Goal: Navigation & Orientation: Understand site structure

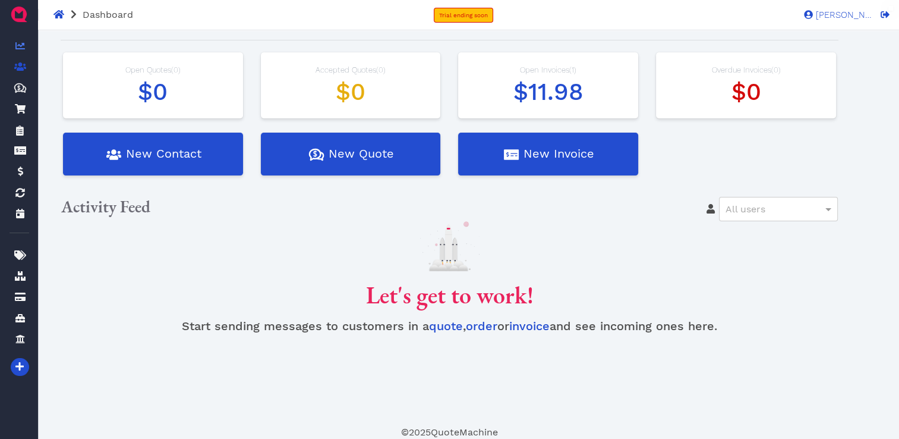
click at [15, 66] on icon at bounding box center [20, 66] width 12 height 8
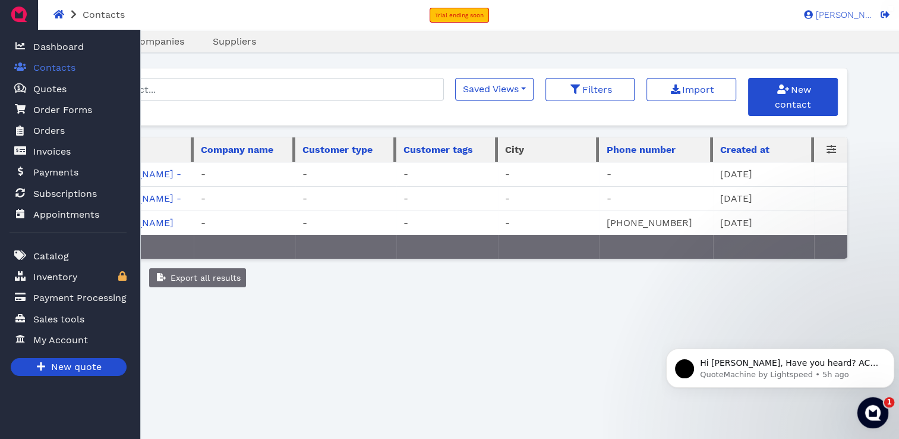
click at [871, 411] on icon "Open Intercom Messenger" at bounding box center [872, 411] width 20 height 20
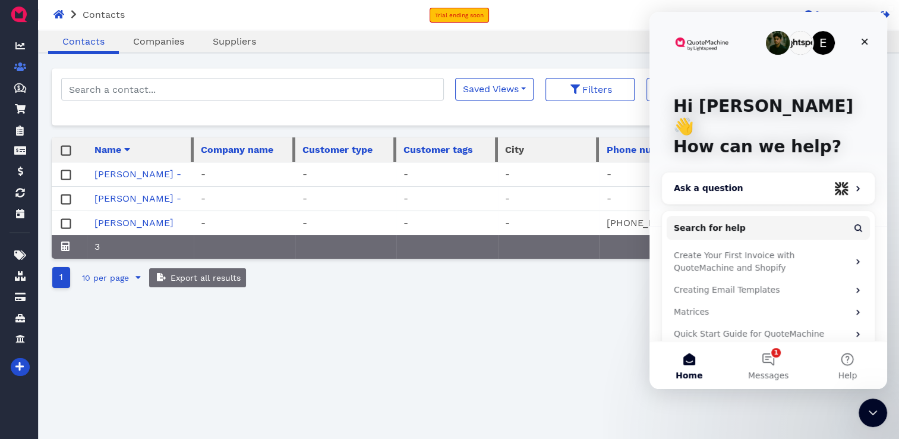
click at [704, 182] on div "Ask a question" at bounding box center [752, 188] width 156 height 12
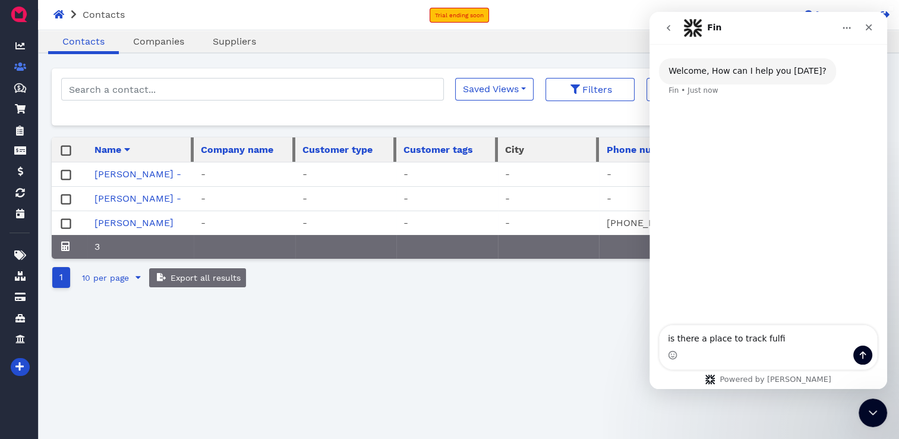
type textarea "is there a place to track fulfil"
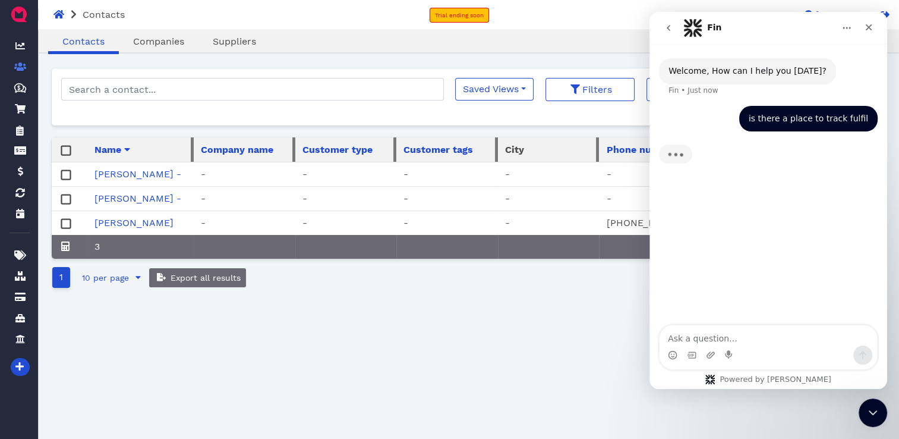
click at [840, 117] on div "is there a place to track fulfil" at bounding box center [808, 119] width 119 height 12
click at [700, 333] on textarea "Message…" at bounding box center [769, 335] width 218 height 20
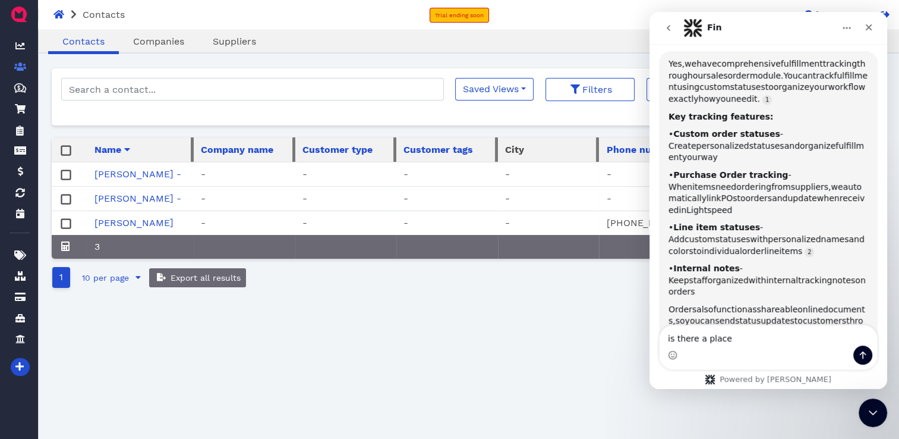
scroll to position [77, 0]
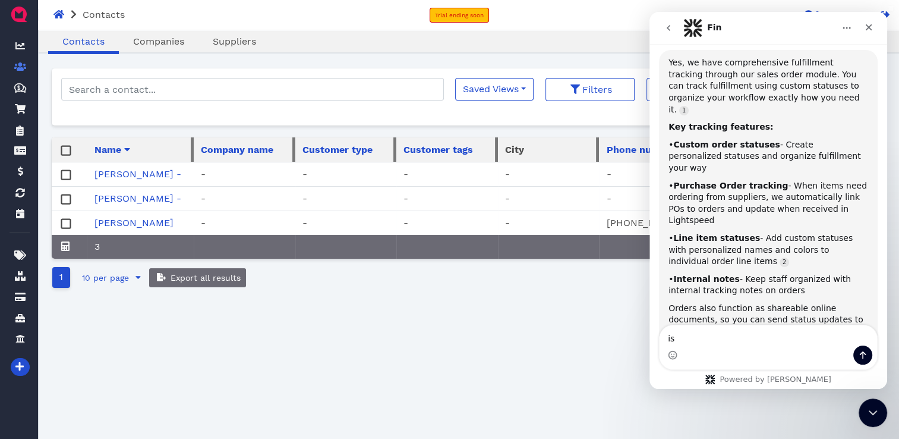
type textarea "i"
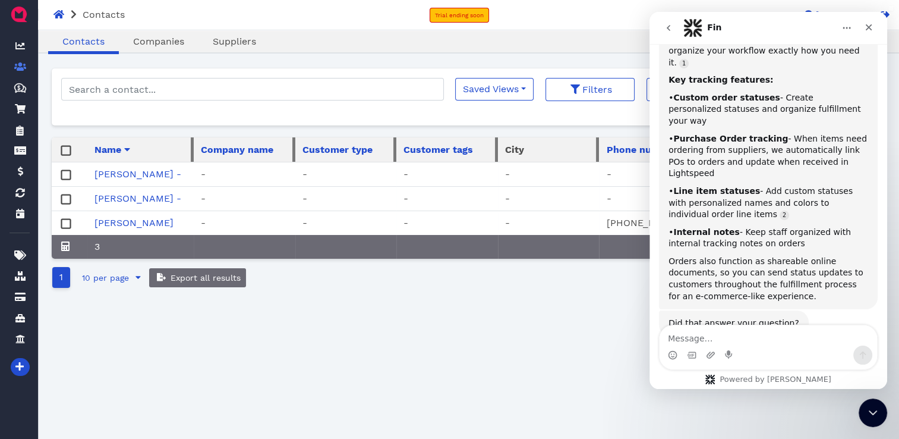
scroll to position [126, 0]
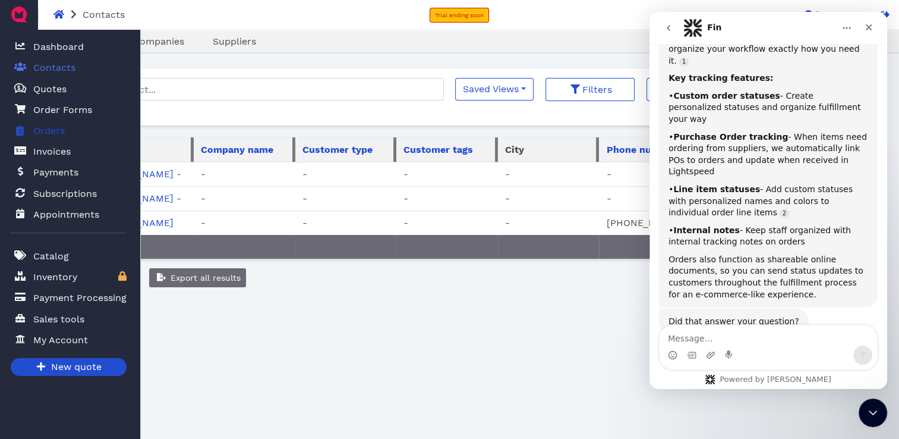
click at [32, 127] on span "Orders" at bounding box center [47, 130] width 36 height 15
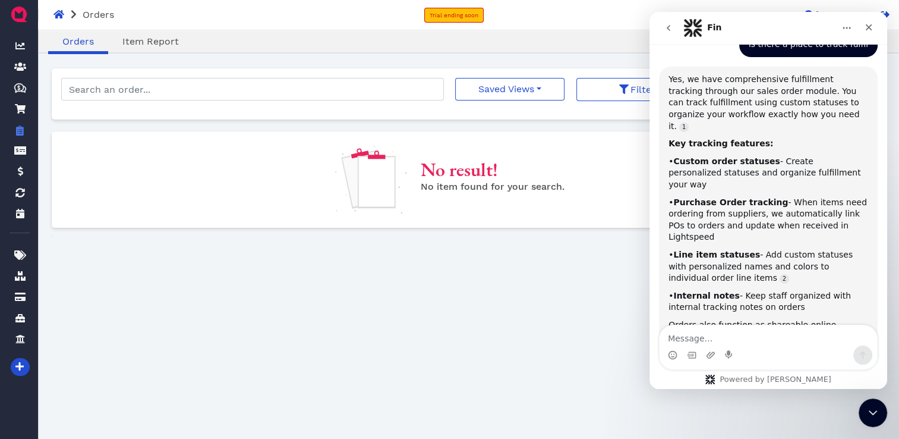
scroll to position [63, 0]
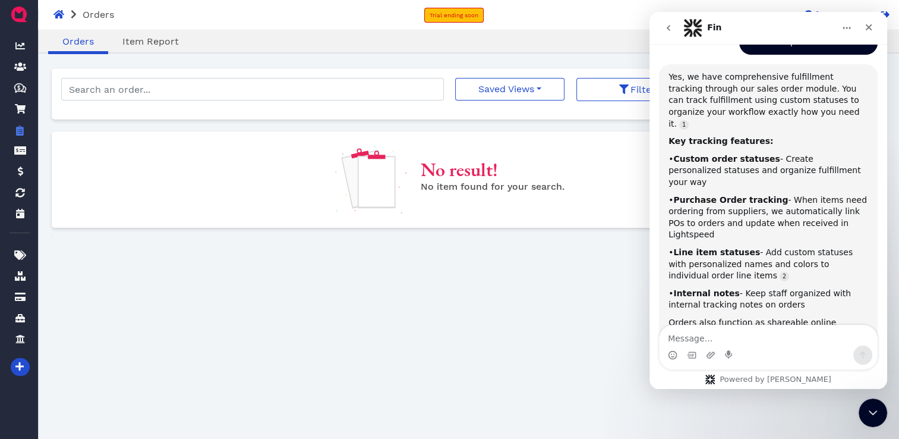
click at [190, 300] on div "Oops! × Orders Item Report Saved Views No saved filters Filters New order No re…" at bounding box center [450, 276] width 796 height 416
click at [53, 14] on icon at bounding box center [58, 15] width 11 height 10
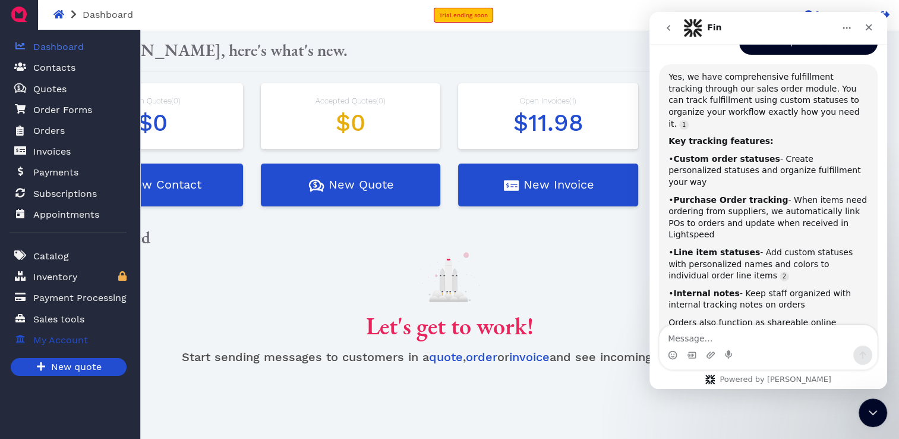
click at [64, 336] on span "My Account" at bounding box center [60, 340] width 55 height 14
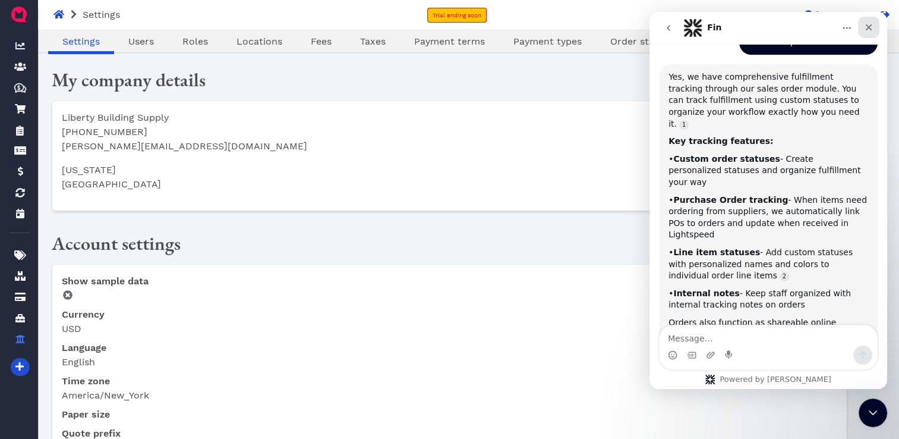
click at [870, 30] on icon "Close" at bounding box center [869, 28] width 10 height 10
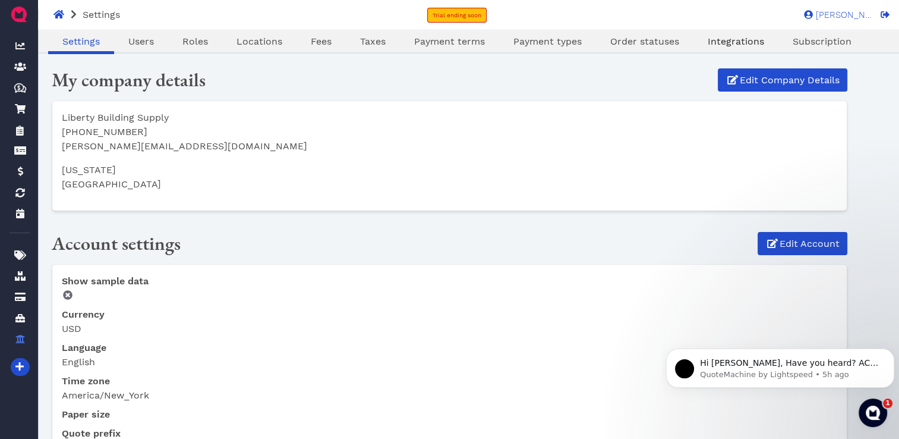
click at [723, 40] on span "Integrations" at bounding box center [736, 41] width 56 height 11
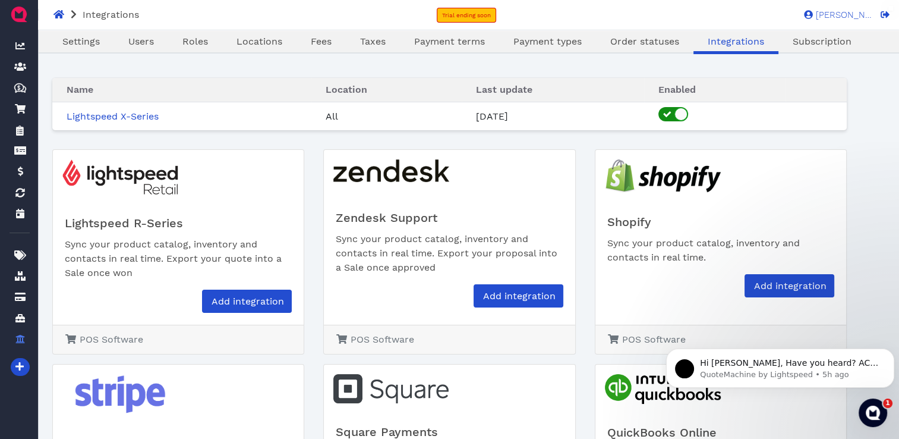
click at [672, 115] on icon "switch-check" at bounding box center [667, 114] width 8 height 7
checkbox input "false"
click at [616, 46] on span "Order statuses" at bounding box center [644, 41] width 69 height 11
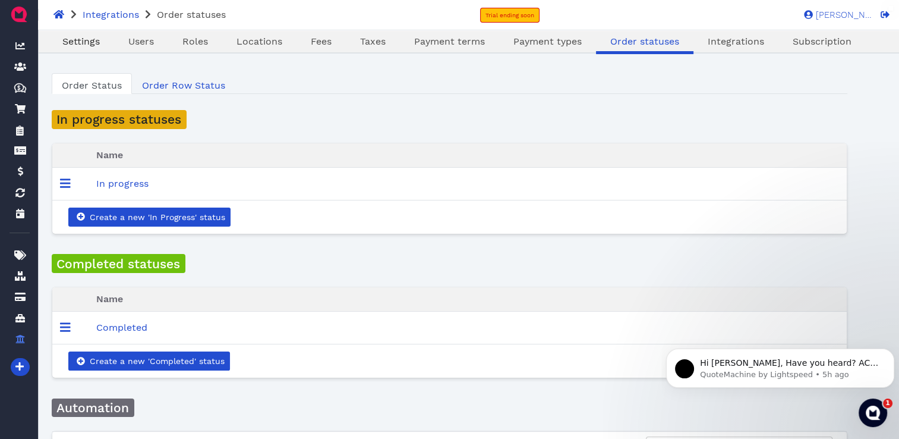
click at [96, 40] on span "Settings" at bounding box center [80, 41] width 37 height 11
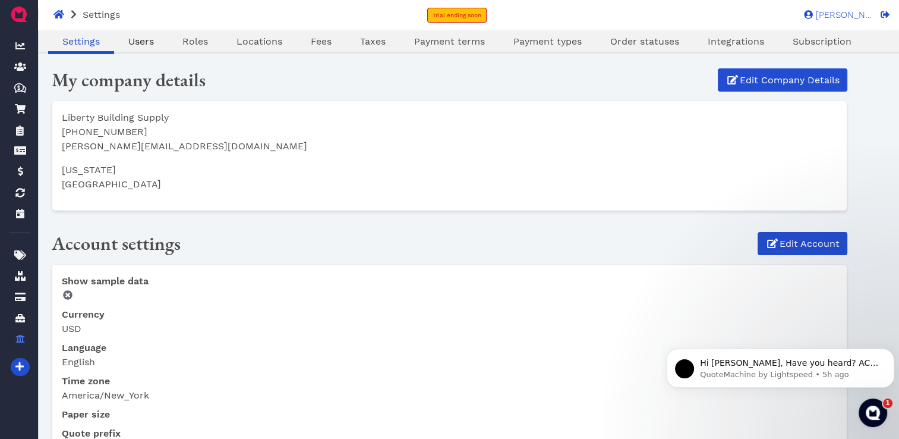
click at [138, 43] on span "Users" at bounding box center [141, 41] width 26 height 11
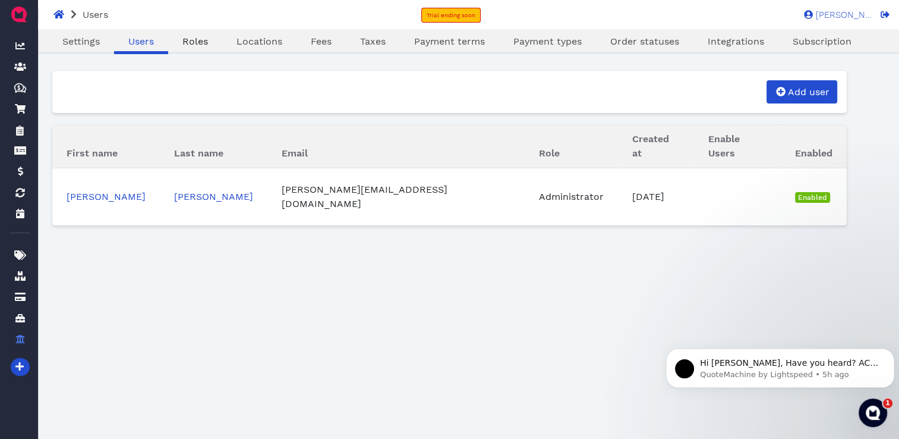
click at [194, 43] on span "Roles" at bounding box center [195, 41] width 26 height 11
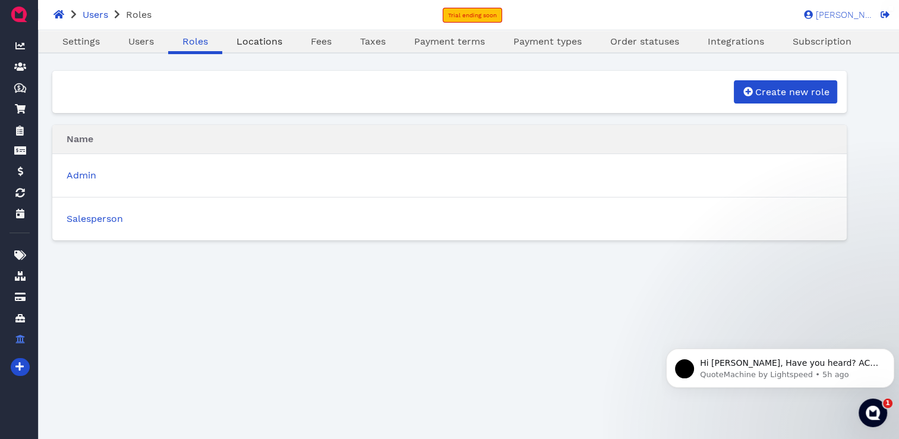
click at [246, 43] on span "Locations" at bounding box center [260, 41] width 46 height 11
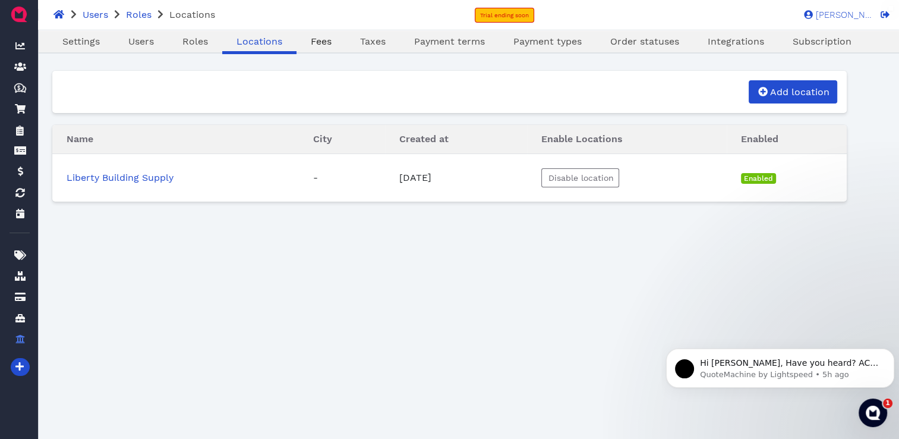
click at [316, 43] on span "Fees" at bounding box center [321, 41] width 21 height 11
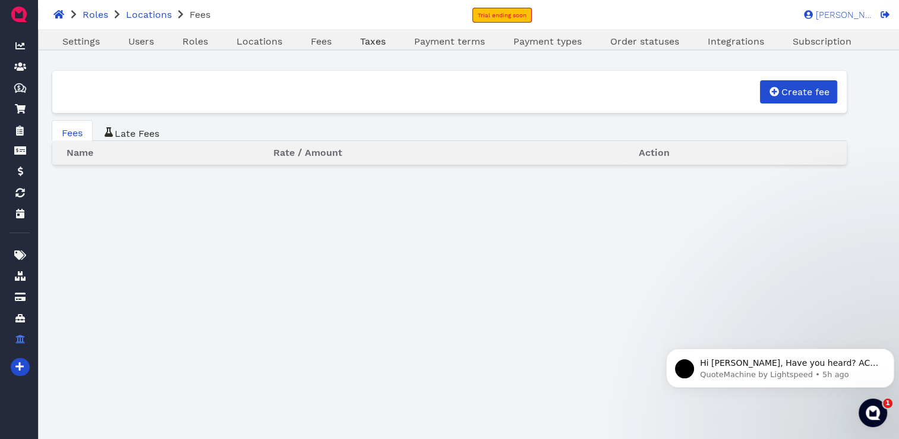
click at [358, 45] on link "Taxes" at bounding box center [373, 41] width 54 height 14
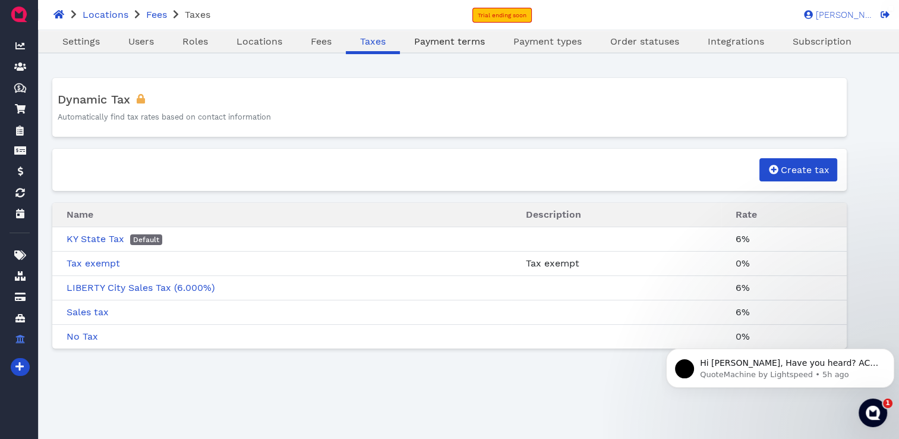
click at [453, 47] on link "Payment terms" at bounding box center [449, 41] width 99 height 14
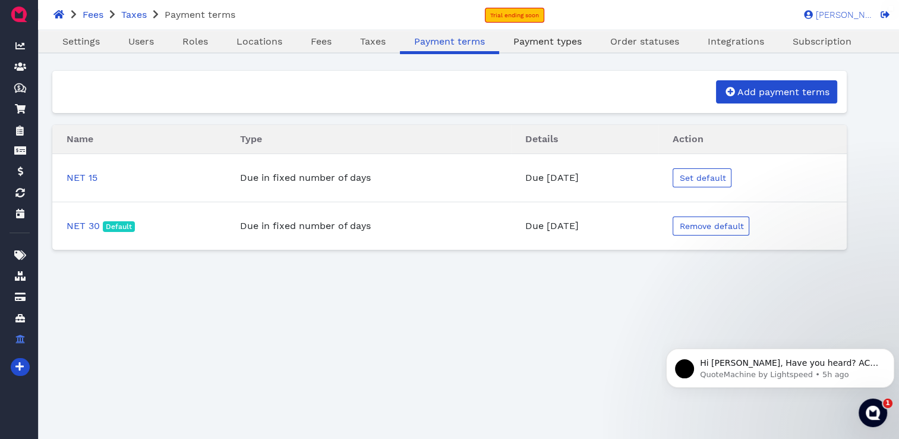
click at [532, 42] on span "Payment types" at bounding box center [548, 41] width 68 height 11
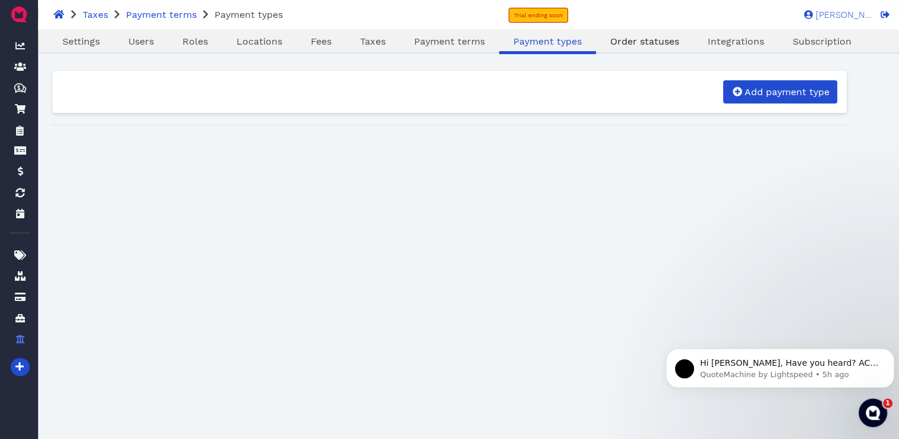
click at [635, 39] on span "Order statuses" at bounding box center [644, 41] width 69 height 11
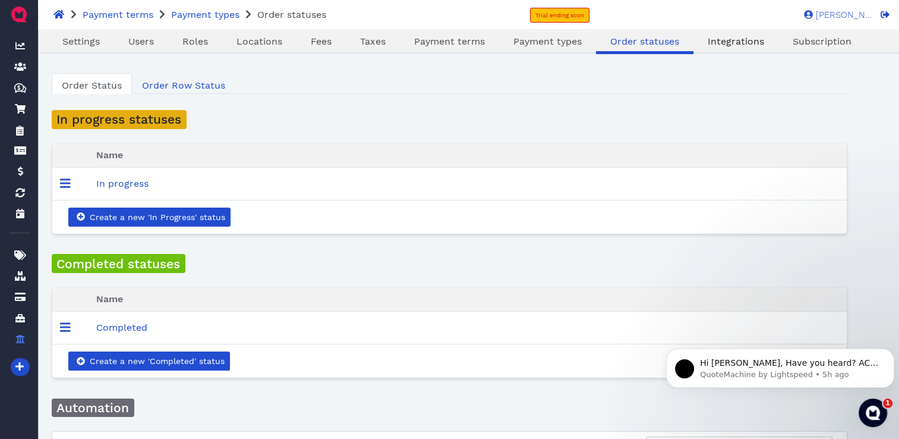
click at [751, 45] on span "Integrations" at bounding box center [736, 41] width 56 height 11
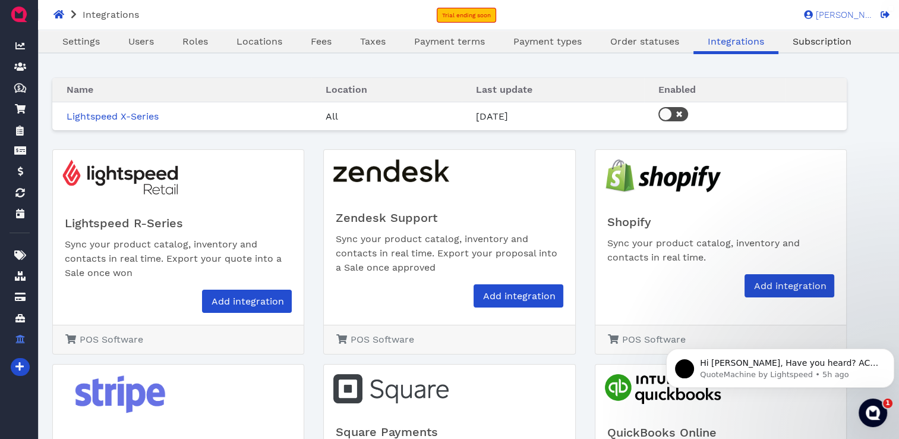
click at [802, 42] on span "Subscription" at bounding box center [822, 41] width 59 height 11
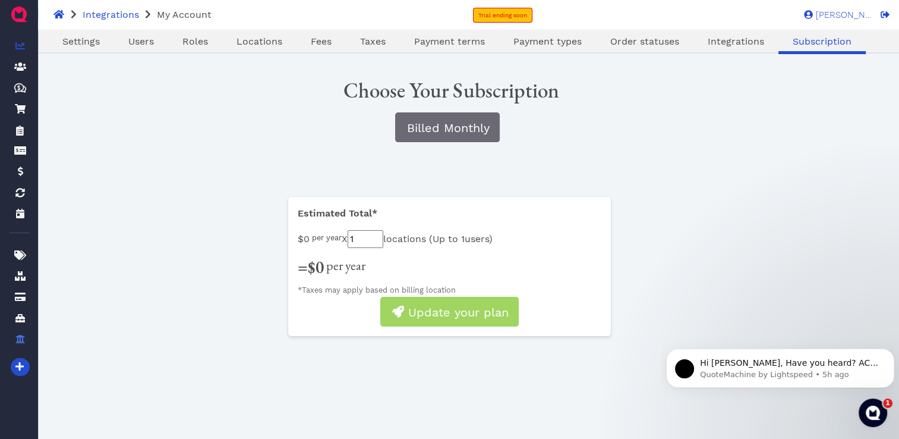
click at [17, 46] on icon at bounding box center [20, 45] width 10 height 7
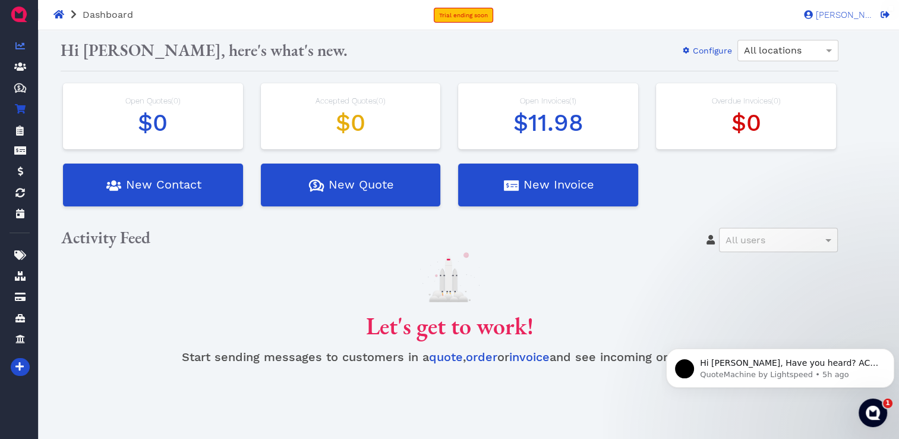
click at [20, 106] on icon at bounding box center [20, 109] width 11 height 10
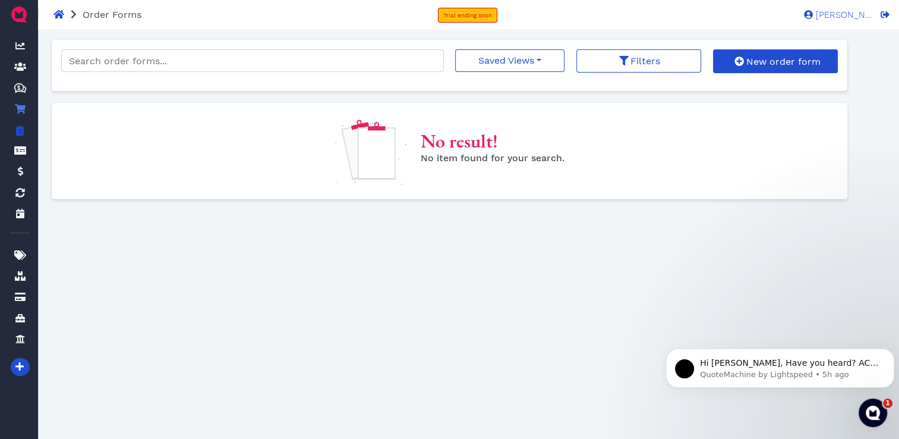
click at [20, 130] on icon at bounding box center [20, 130] width 8 height 11
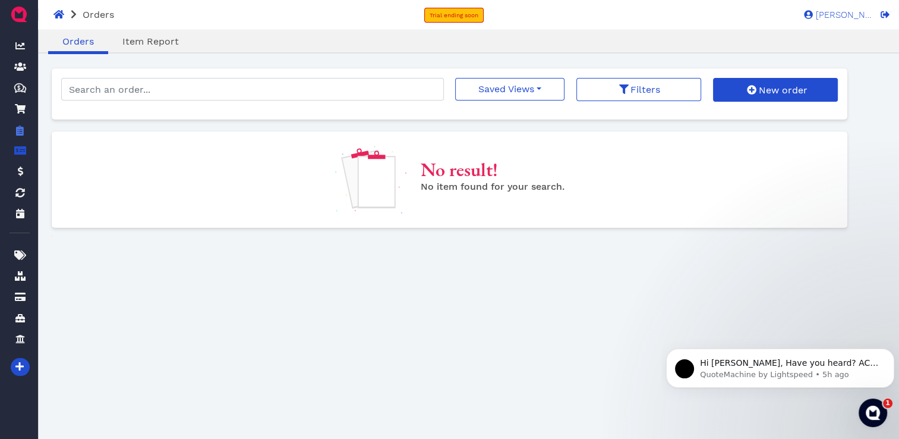
click at [20, 152] on icon at bounding box center [20, 151] width 12 height 10
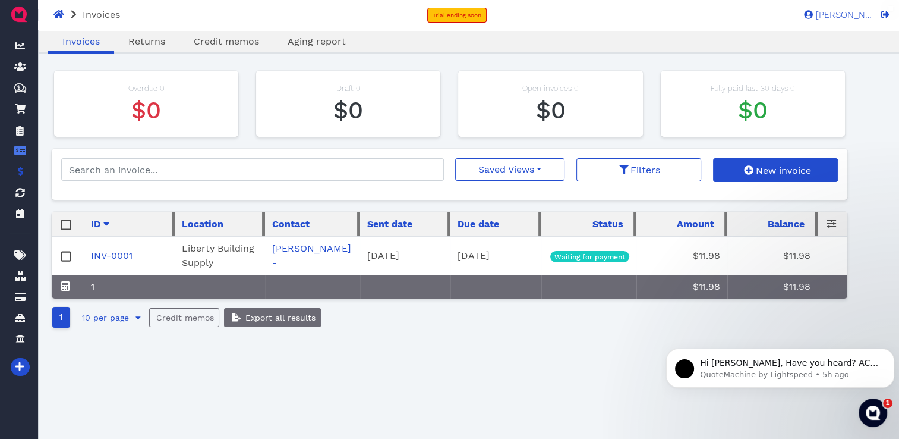
click at [21, 168] on icon at bounding box center [20, 171] width 5 height 10
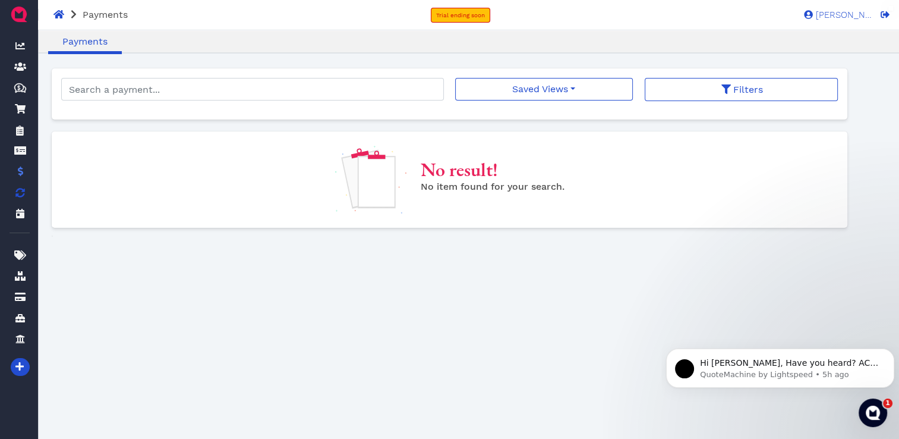
click at [21, 187] on span at bounding box center [20, 193] width 12 height 14
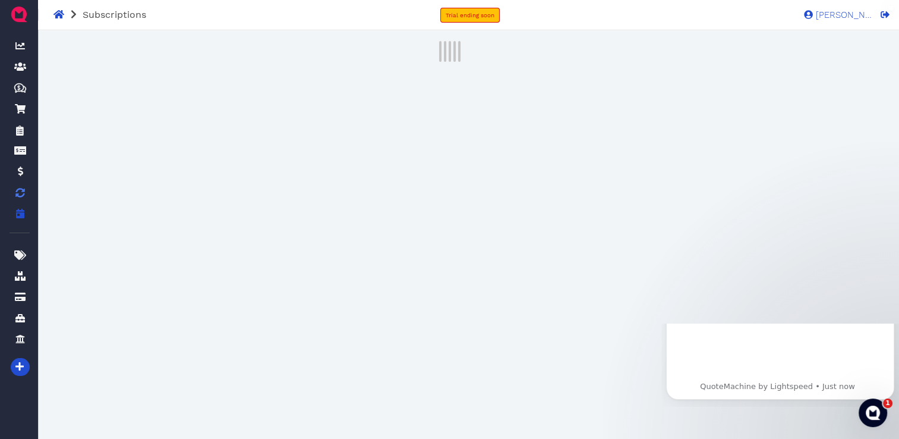
click at [20, 209] on icon at bounding box center [20, 214] width 8 height 10
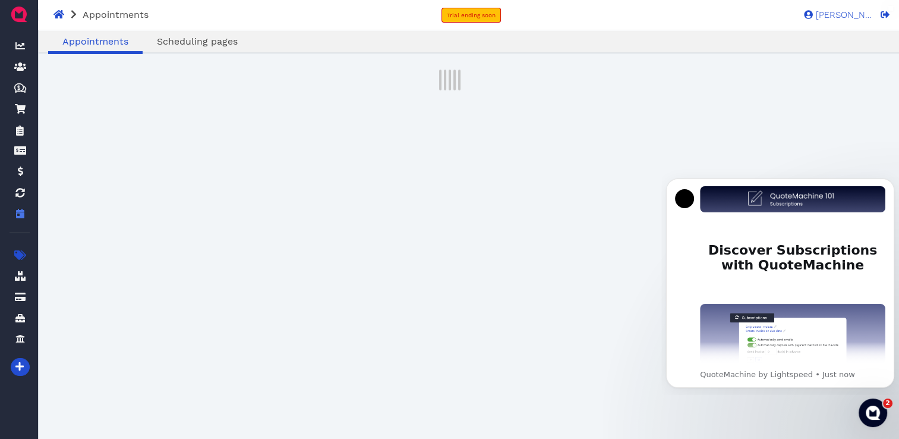
click at [18, 258] on icon at bounding box center [20, 255] width 12 height 10
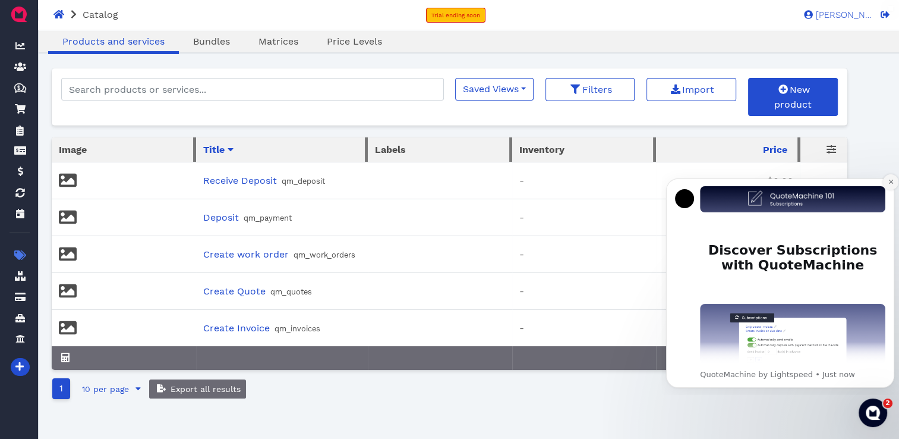
click at [890, 185] on button "Dismiss notification" at bounding box center [890, 181] width 15 height 15
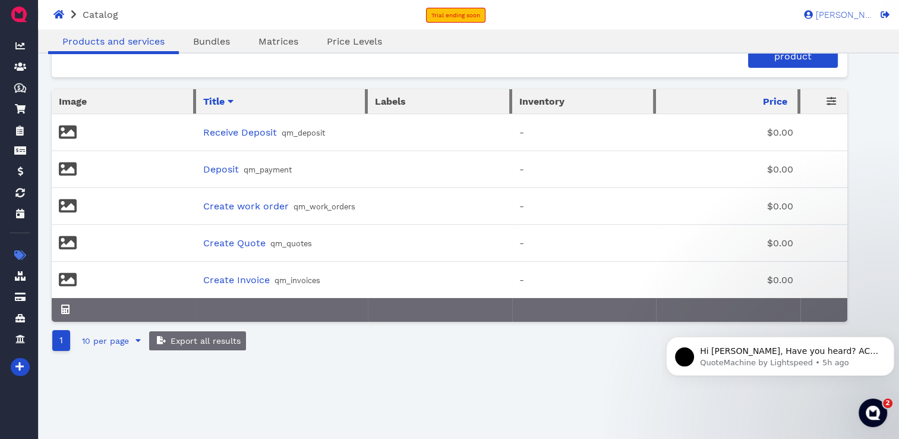
scroll to position [59, 0]
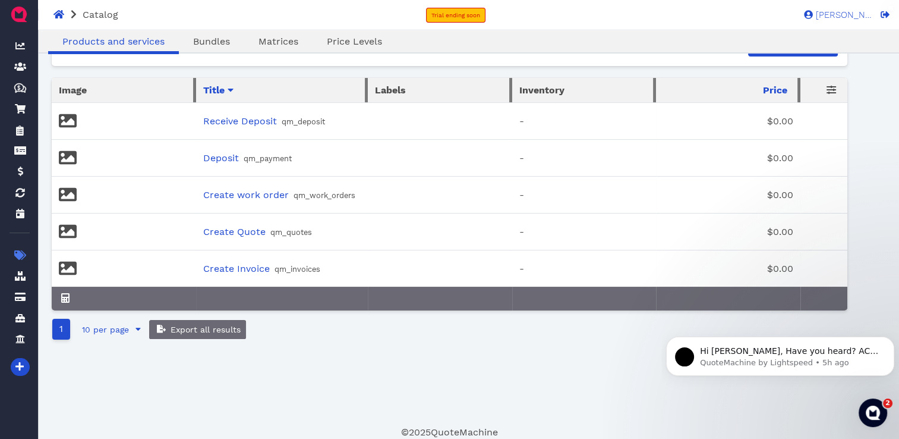
click at [416, 122] on td at bounding box center [440, 121] width 144 height 37
